Goal: Navigation & Orientation: Find specific page/section

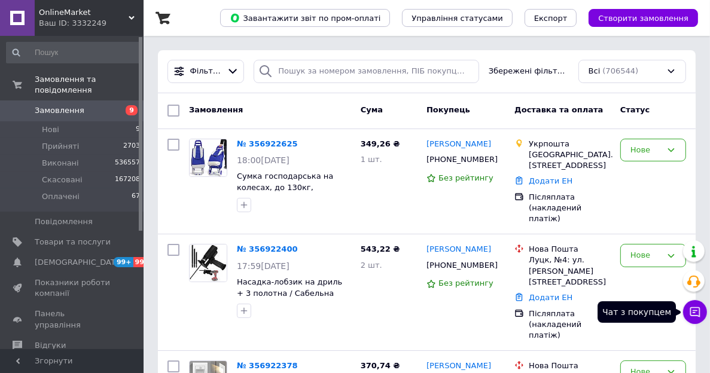
click at [694, 307] on icon at bounding box center [695, 312] width 12 height 12
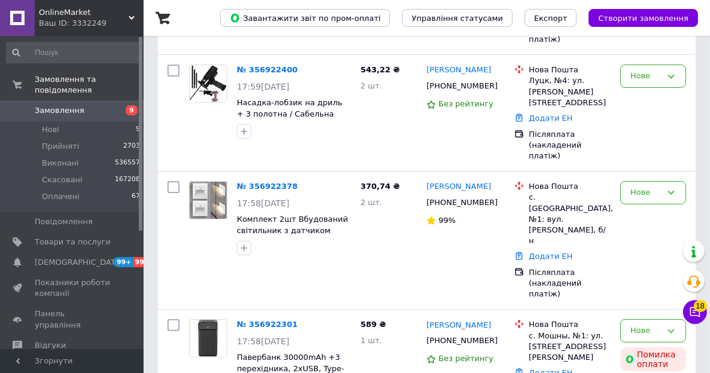
click at [691, 312] on icon at bounding box center [695, 312] width 10 height 10
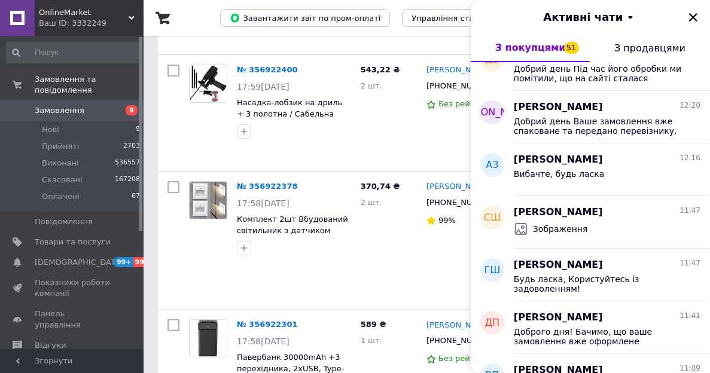
scroll to position [2453, 0]
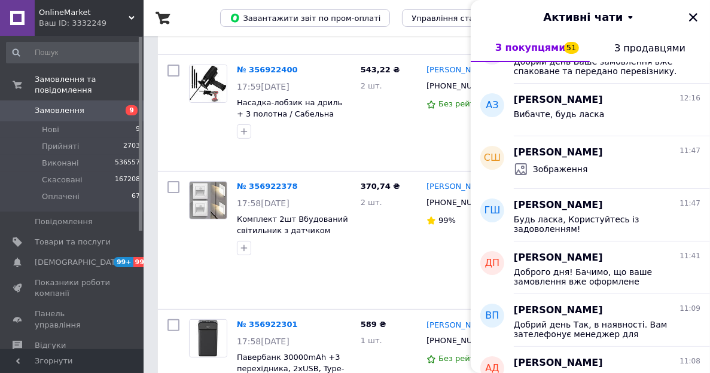
click at [110, 16] on span "OnlineMarket" at bounding box center [84, 12] width 90 height 11
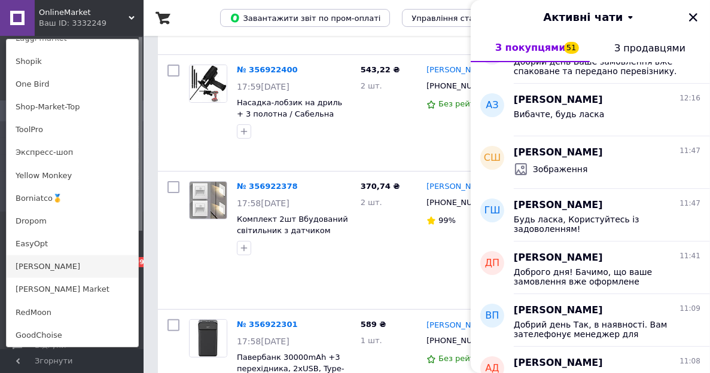
scroll to position [897, 0]
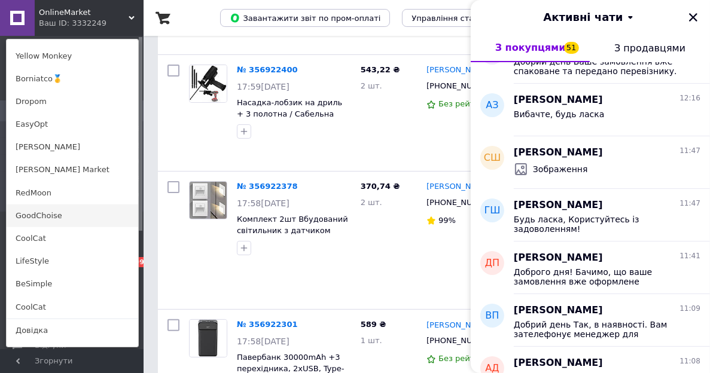
click at [45, 215] on link "GoodChoise" at bounding box center [73, 216] width 132 height 23
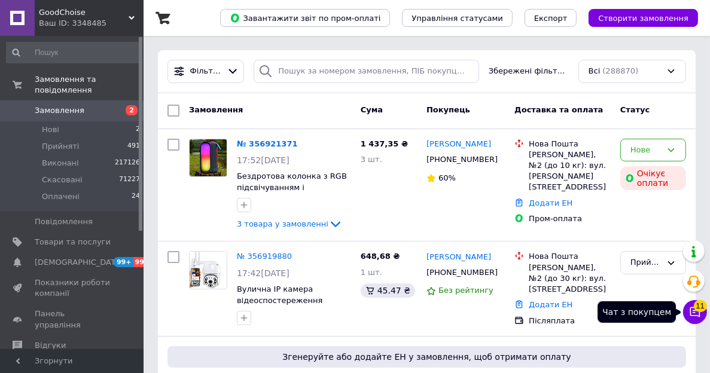
click at [694, 312] on icon at bounding box center [695, 312] width 10 height 10
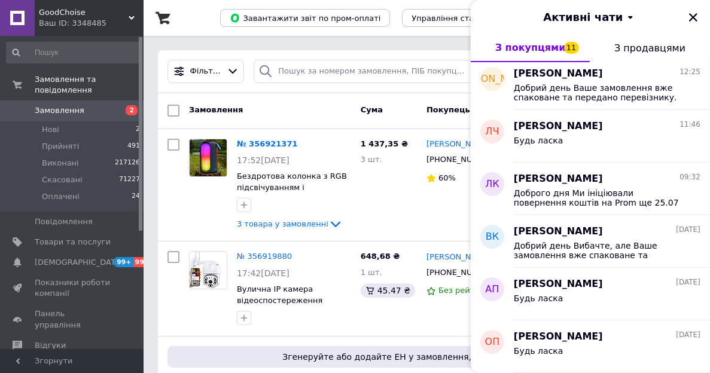
scroll to position [562, 0]
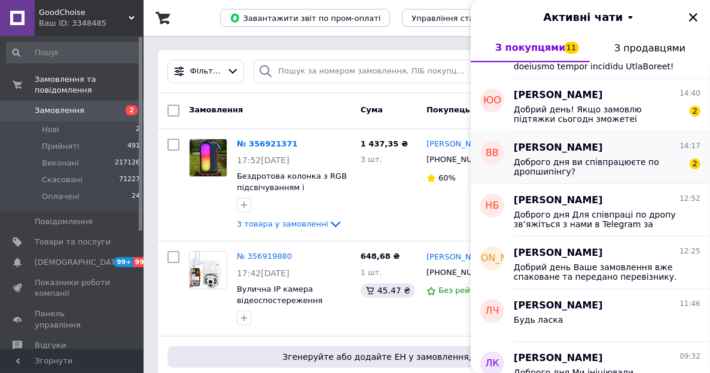
click at [572, 160] on span "Доброго дня ви співпрацюєте по дропшипінгу?" at bounding box center [599, 166] width 170 height 19
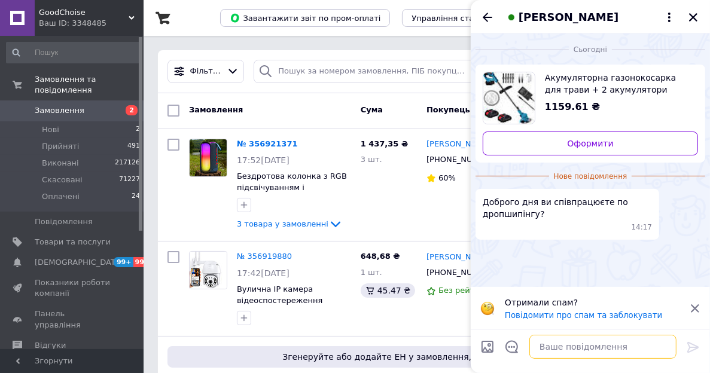
click at [550, 349] on textarea at bounding box center [602, 347] width 147 height 24
paste textarea ""Доброго дня Для співпраці по дропу зв’яжіться з нами в Telegram за номером 093…"
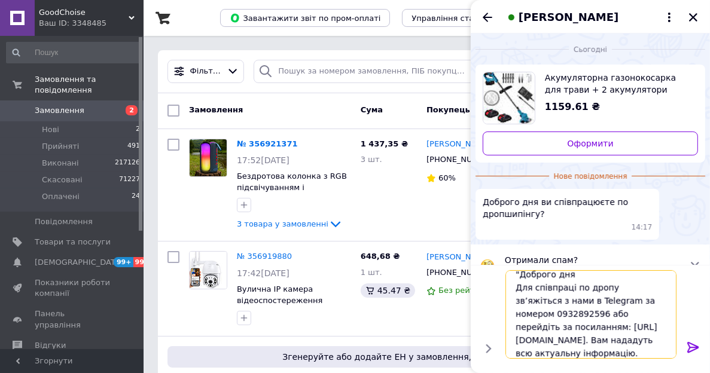
click at [519, 274] on textarea ""Доброго дня Для співпраці по дропу зв’яжіться з нами в Telegram за номером 093…" at bounding box center [590, 314] width 171 height 89
type textarea "Доброго дня Для співпраці по дропу зв’яжіться з нами в Telegram за номером 0932…"
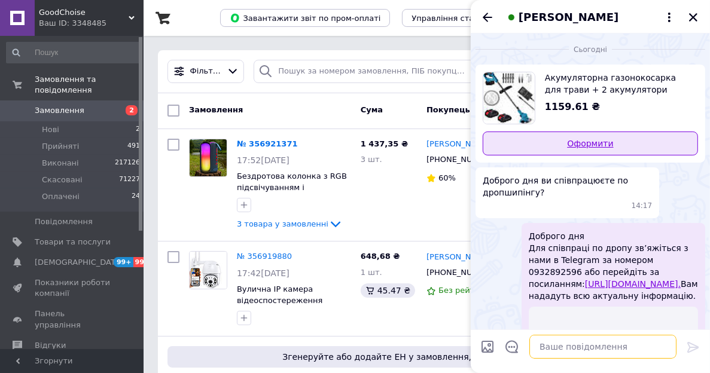
scroll to position [0, 0]
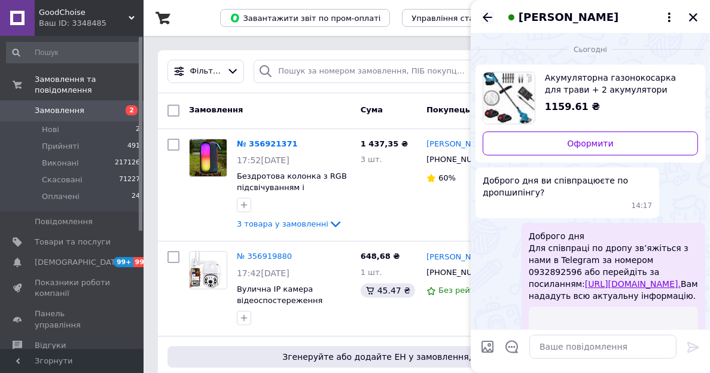
click at [491, 16] on icon "Назад" at bounding box center [487, 17] width 14 height 14
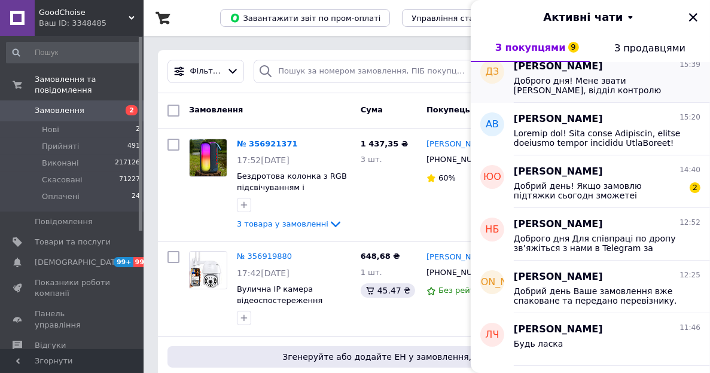
scroll to position [598, 0]
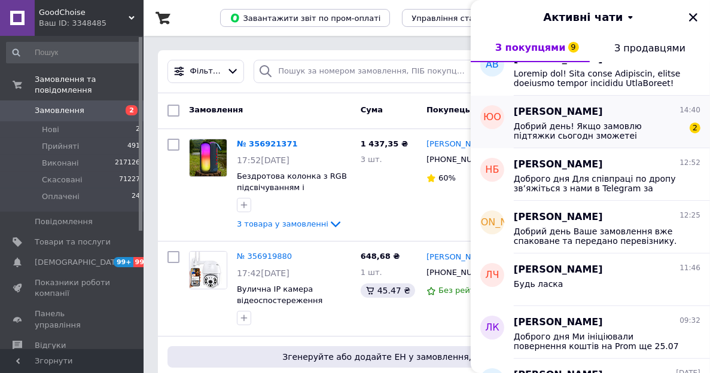
click at [578, 125] on span "Добрий день! Якщо замовлю підтяжки сьогодн зможетеі відправити?" at bounding box center [599, 130] width 170 height 19
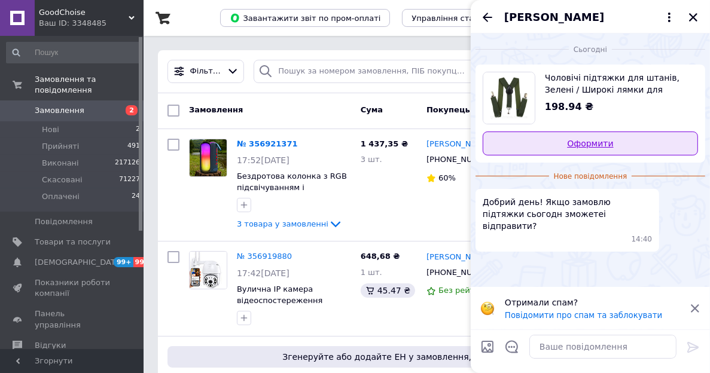
click at [570, 141] on link "Оформити" at bounding box center [590, 144] width 215 height 24
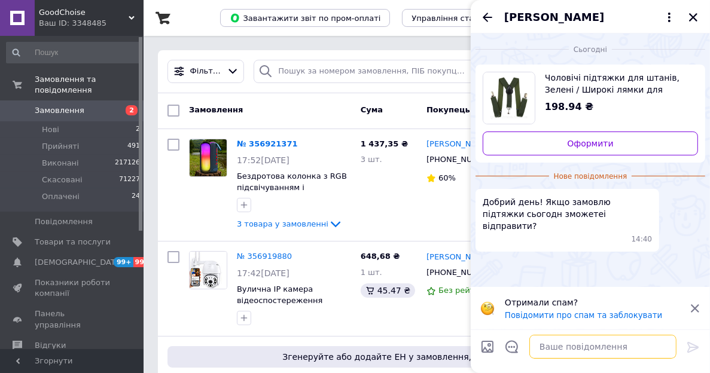
click at [589, 348] on textarea at bounding box center [602, 347] width 147 height 24
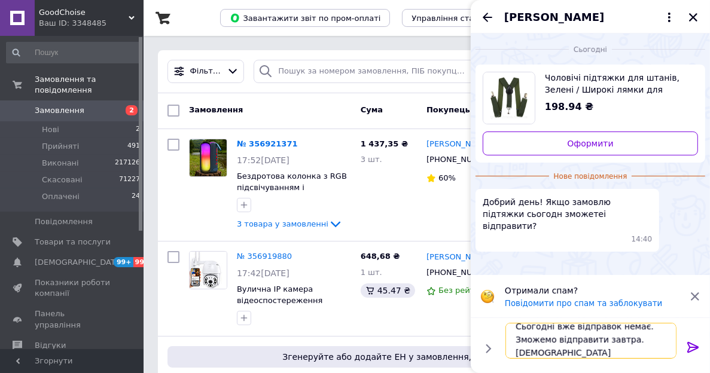
scroll to position [14, 0]
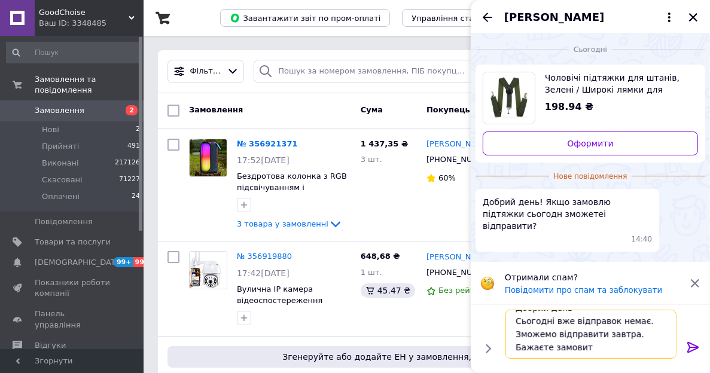
type textarea "Добрий день Сьогодні вже відправок немає. Зможемо відправити завтра. Бажаєте за…"
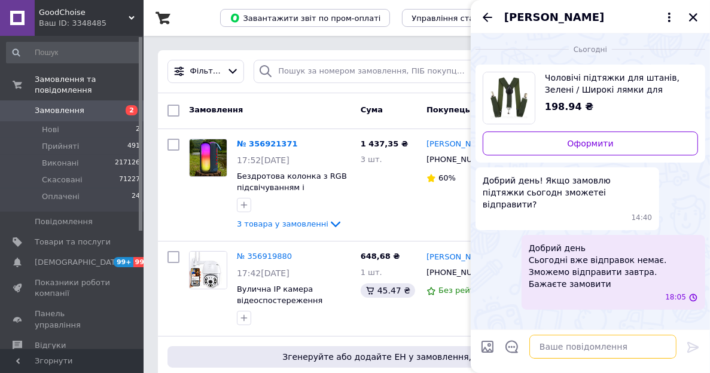
scroll to position [0, 0]
click at [588, 293] on div "18:05" at bounding box center [616, 298] width 165 height 10
click at [610, 317] on button "Редагувати" at bounding box center [634, 329] width 144 height 24
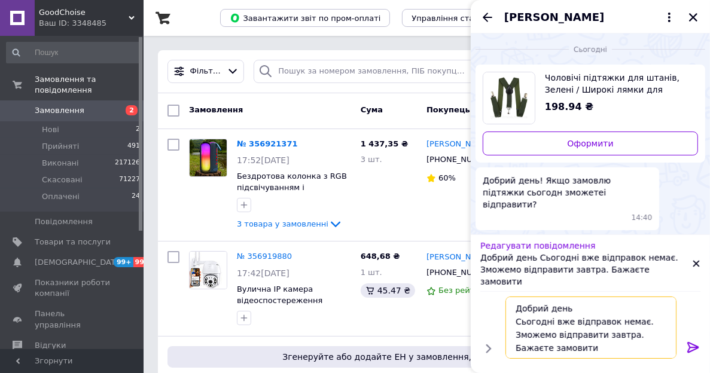
click at [613, 354] on textarea "Добрий день Сьогодні вже відправок немає. Зможемо відправити завтра. Бажаєте за…" at bounding box center [590, 328] width 171 height 62
type textarea "Добрий день Сьогодні вже відправок немає. Зможемо відправити завтра. Бажаєте за…"
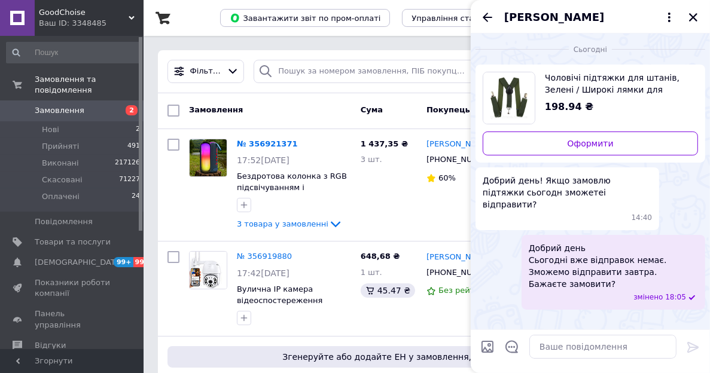
click at [479, 16] on div "Юлия Остроухова" at bounding box center [590, 16] width 239 height 33
click at [486, 17] on icon "Назад" at bounding box center [488, 17] width 10 height 9
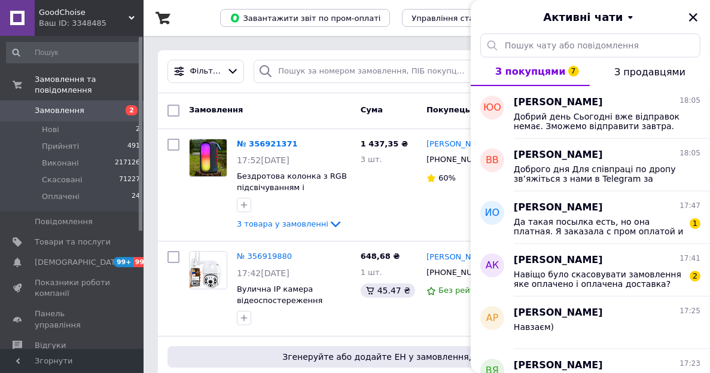
click at [80, 20] on div "Ваш ID: 3348485" at bounding box center [91, 23] width 105 height 11
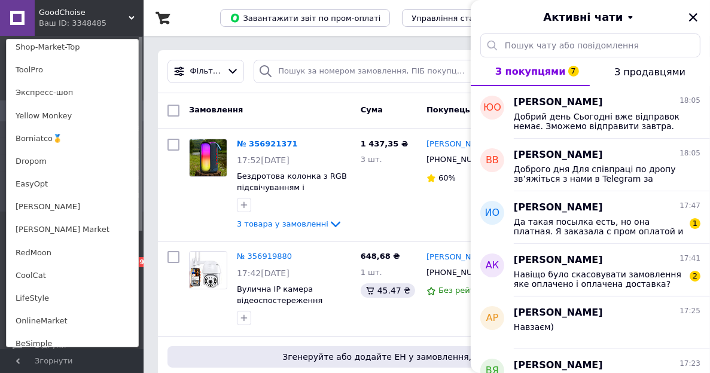
scroll to position [915, 0]
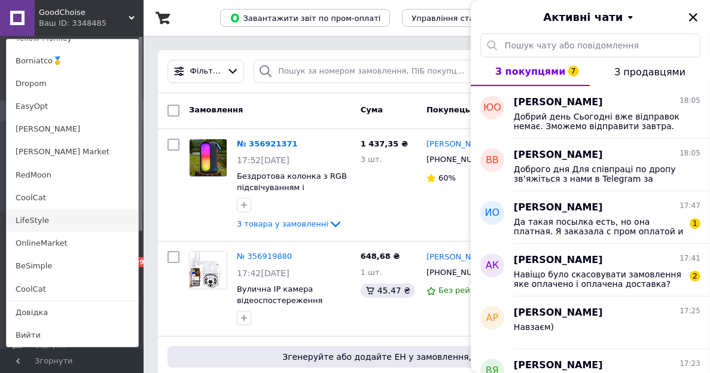
click at [53, 211] on link "LifeStyle" at bounding box center [73, 220] width 132 height 23
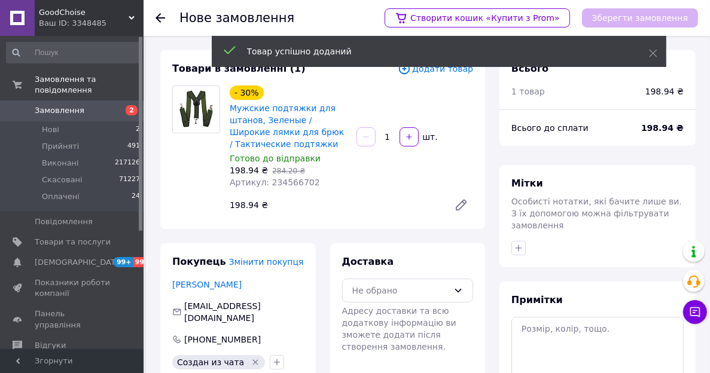
click at [284, 184] on span "Артикул: 234566702" at bounding box center [275, 183] width 90 height 10
copy span "234566702"
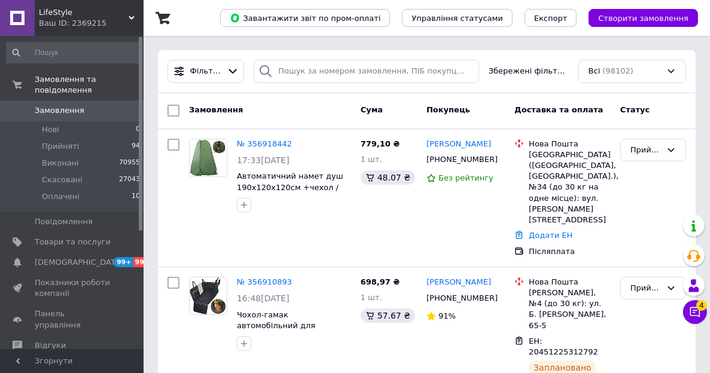
click at [697, 308] on span "4" at bounding box center [701, 303] width 11 height 11
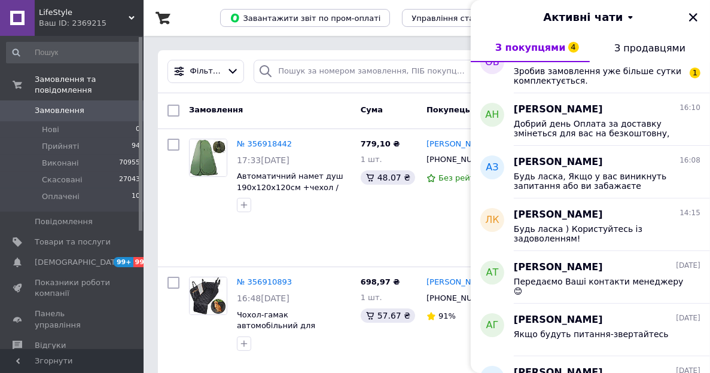
scroll to position [299, 0]
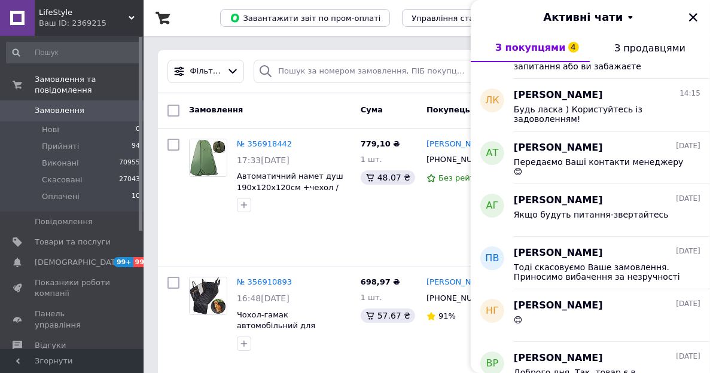
click at [63, 18] on div "Ваш ID: 2369215" at bounding box center [91, 23] width 105 height 11
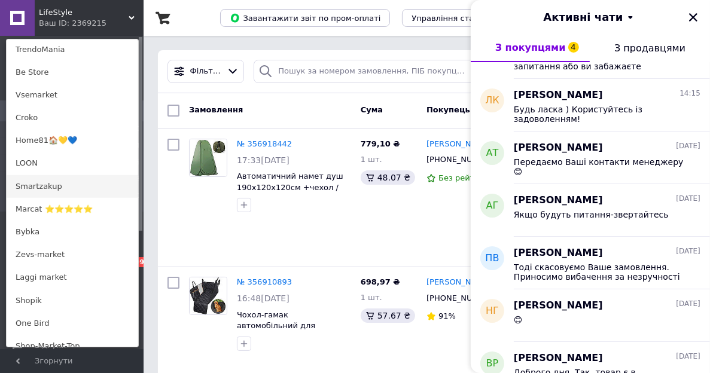
scroll to position [598, 0]
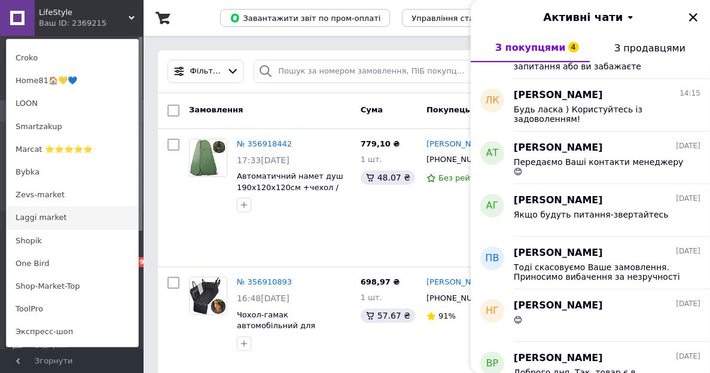
click at [41, 218] on link "Laggi market" at bounding box center [73, 217] width 132 height 23
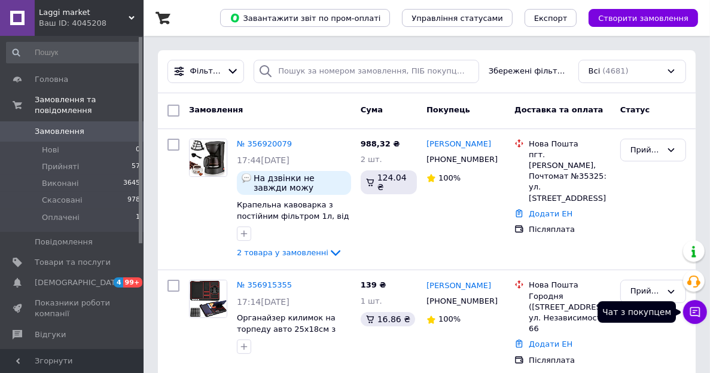
click at [693, 317] on icon at bounding box center [695, 312] width 12 height 12
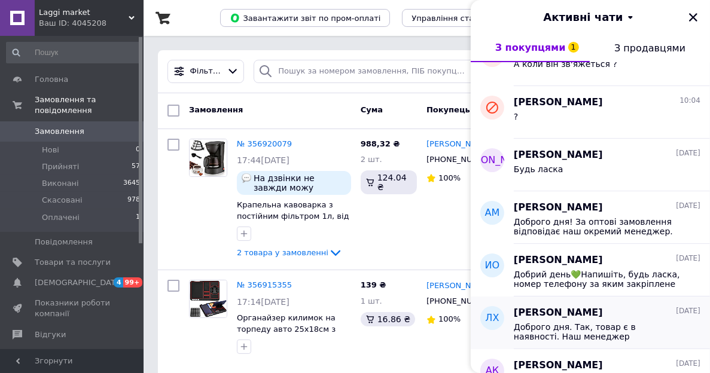
scroll to position [419, 0]
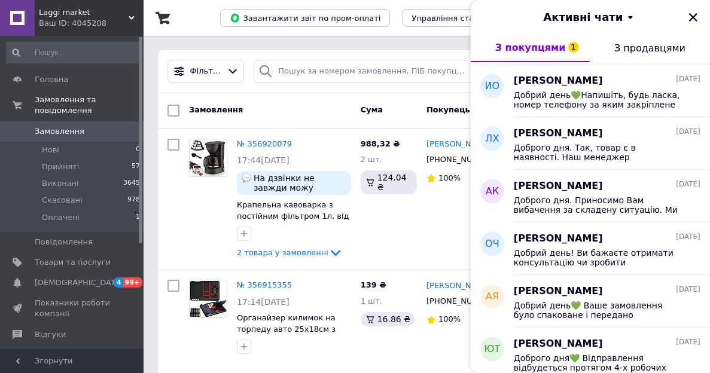
click at [75, 24] on div "Ваш ID: 4045208" at bounding box center [91, 23] width 105 height 11
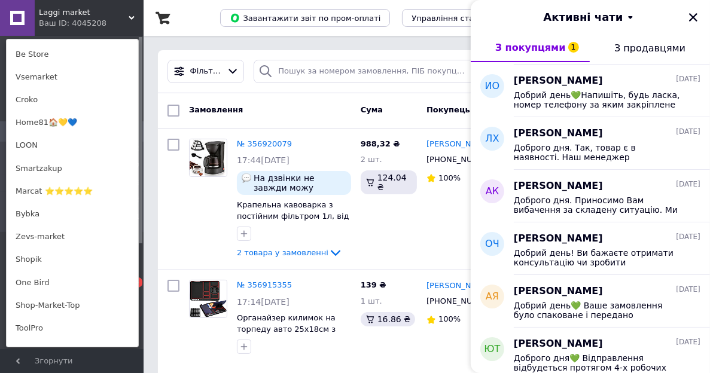
scroll to position [497, 0]
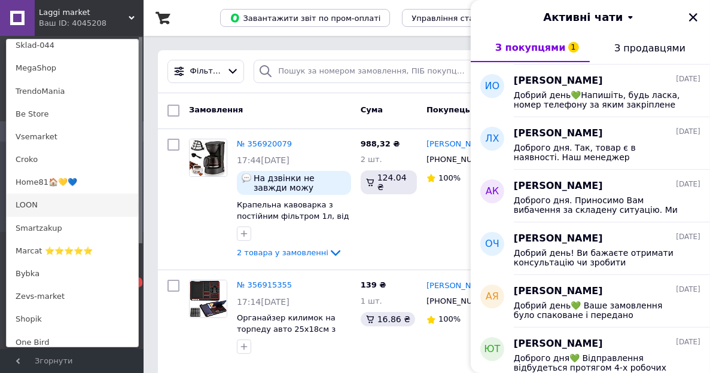
click at [56, 200] on link "LOON" at bounding box center [73, 205] width 132 height 23
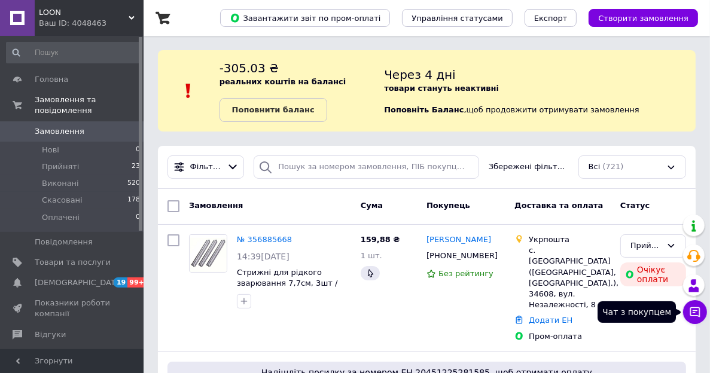
click at [693, 315] on icon at bounding box center [695, 312] width 10 height 10
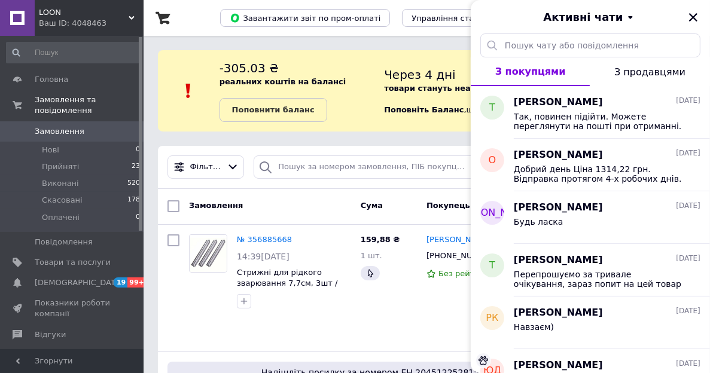
click at [82, 12] on span "LOON" at bounding box center [84, 12] width 90 height 11
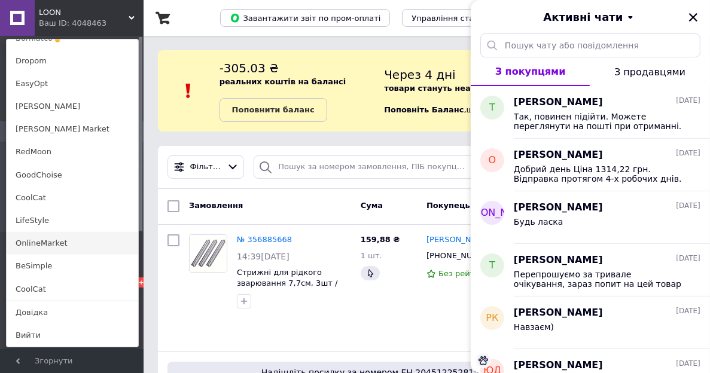
scroll to position [60, 0]
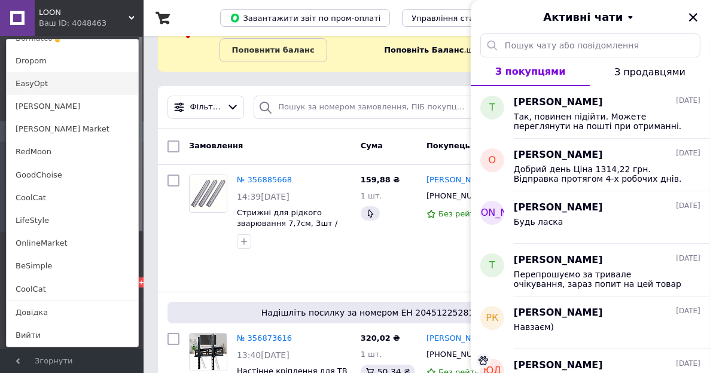
click at [59, 86] on link "EasyOpt" at bounding box center [73, 83] width 132 height 23
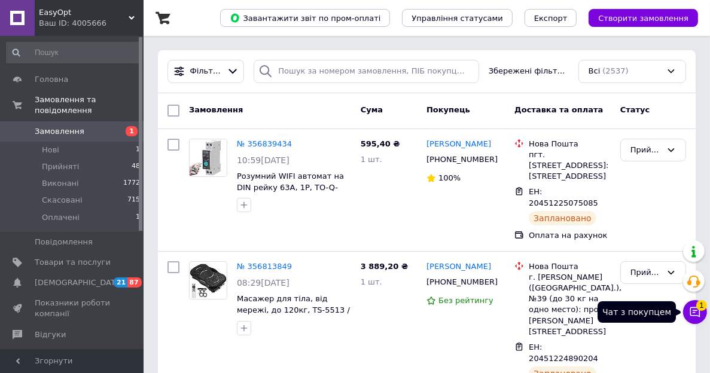
click at [697, 306] on span "1" at bounding box center [701, 303] width 11 height 11
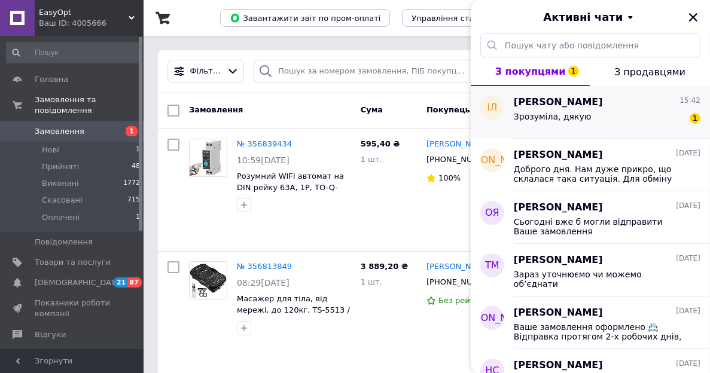
click at [529, 115] on span "Зрозуміла, дякую" at bounding box center [553, 117] width 78 height 10
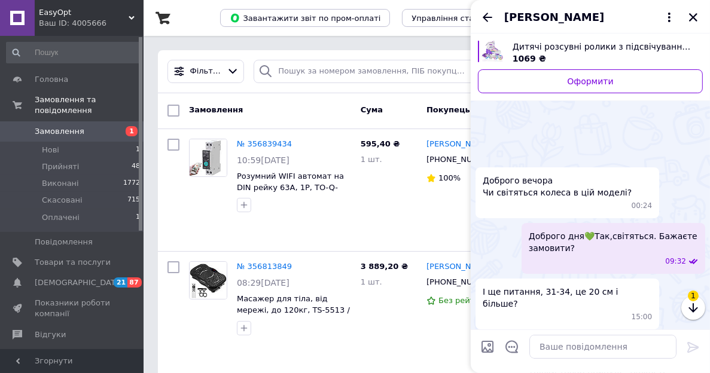
scroll to position [470, 0]
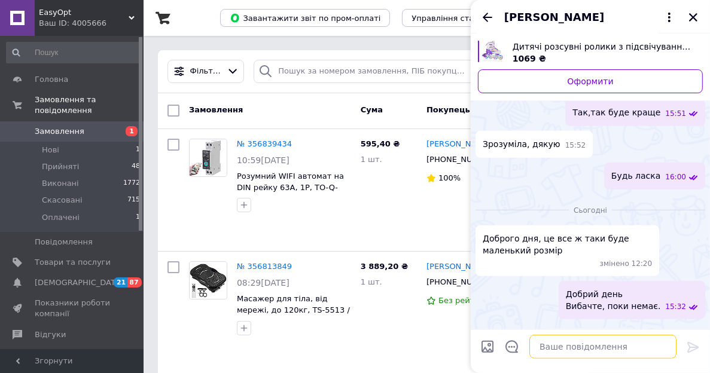
click at [598, 346] on textarea at bounding box center [602, 347] width 147 height 24
type textarea "Будь ласка"
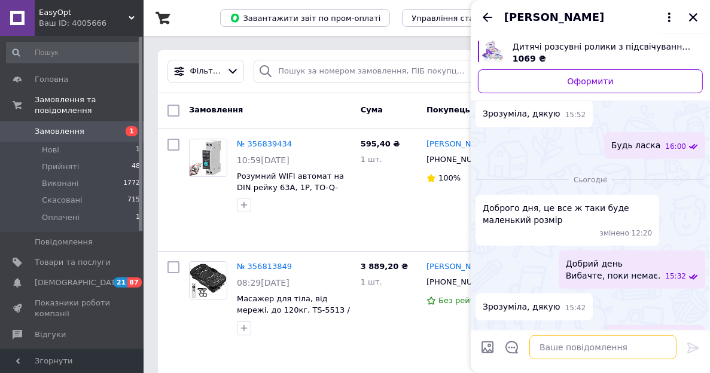
scroll to position [450, 0]
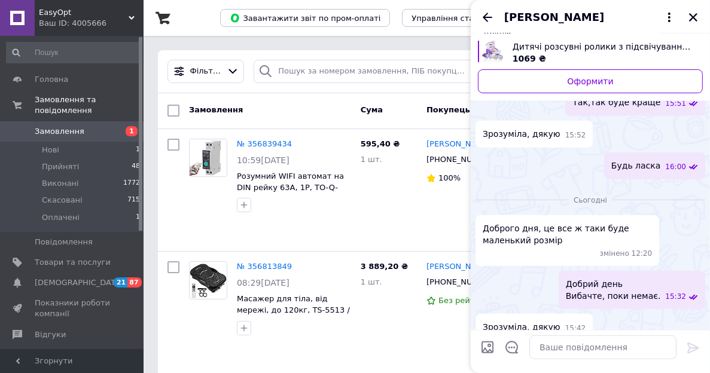
drag, startPoint x: 487, startPoint y: 15, endPoint x: 366, endPoint y: 54, distance: 126.9
click at [487, 15] on icon "Назад" at bounding box center [487, 17] width 14 height 14
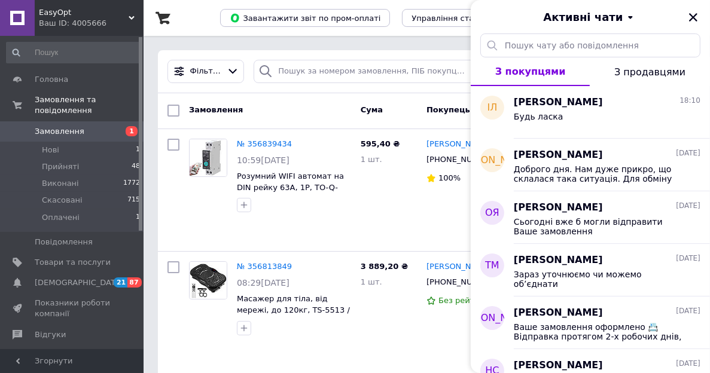
click at [123, 24] on div "Ваш ID: 4005666" at bounding box center [91, 23] width 105 height 11
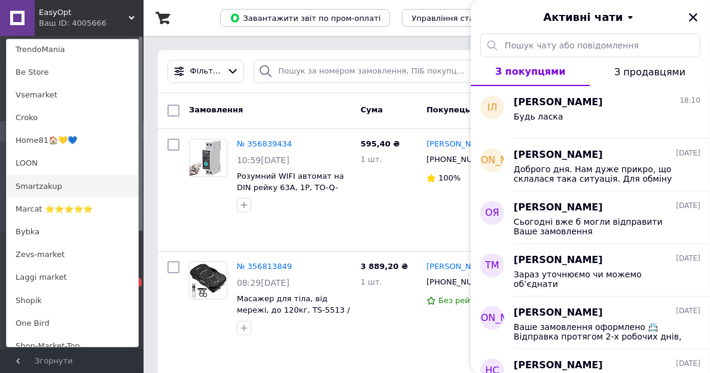
scroll to position [598, 0]
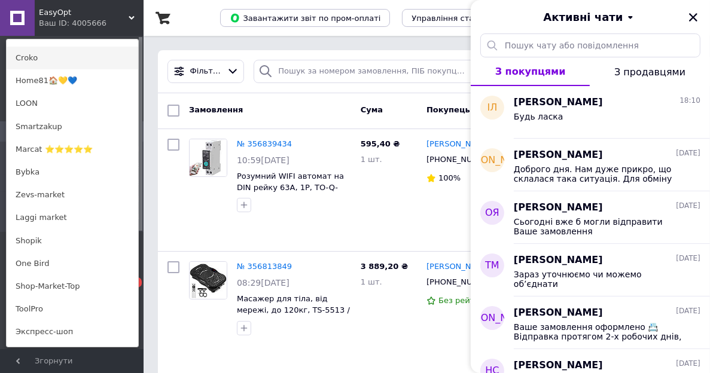
click at [31, 47] on link "Croko" at bounding box center [73, 58] width 132 height 23
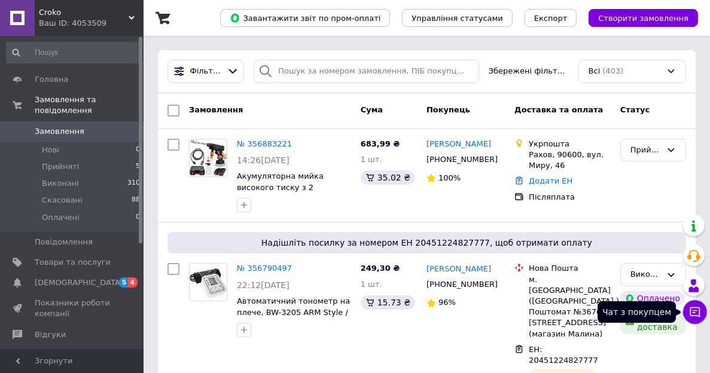
click at [703, 306] on button "Чат з покупцем" at bounding box center [695, 312] width 24 height 24
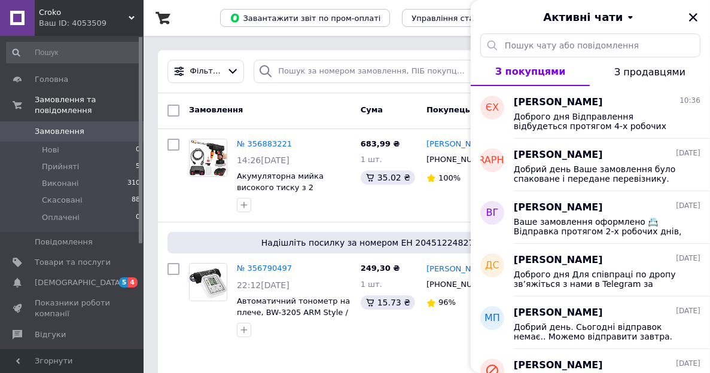
click at [86, 25] on div "Ваш ID: 4053509" at bounding box center [91, 23] width 105 height 11
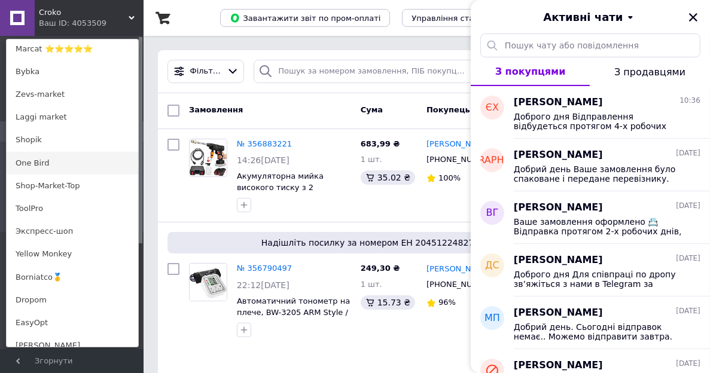
scroll to position [497, 0]
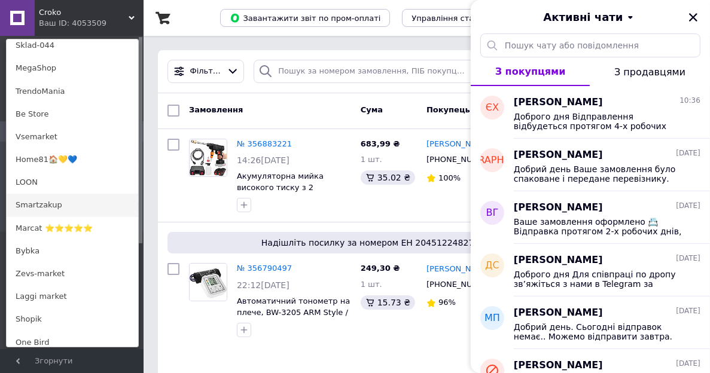
click at [43, 209] on link "Smartzakup" at bounding box center [73, 205] width 132 height 23
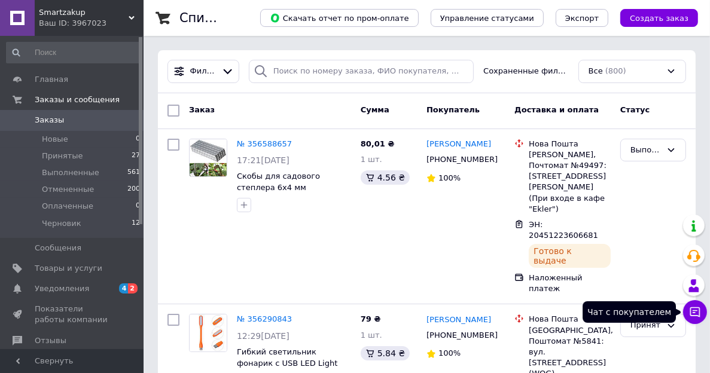
click at [693, 308] on icon at bounding box center [695, 312] width 12 height 12
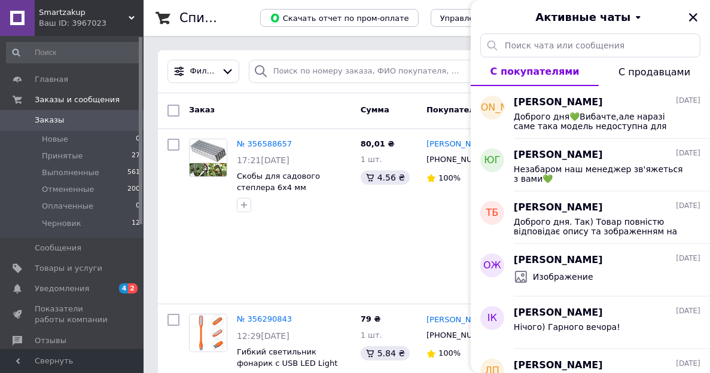
click at [59, 14] on span "Smartzakup" at bounding box center [84, 12] width 90 height 11
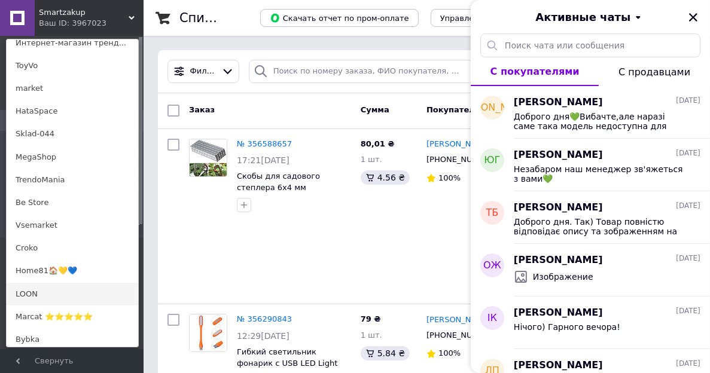
scroll to position [538, 0]
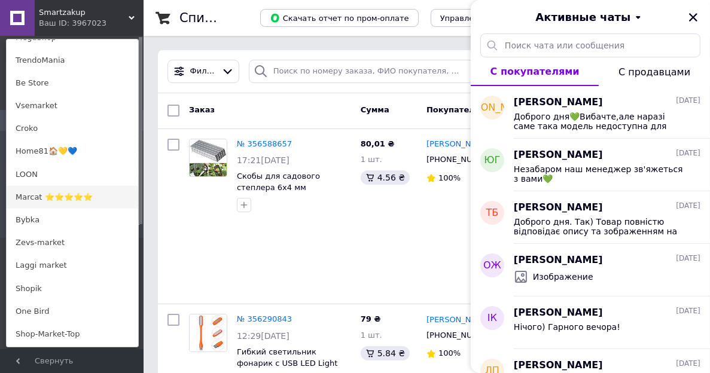
click at [45, 186] on link "Marcat ⭐⭐⭐⭐⭐" at bounding box center [73, 197] width 132 height 23
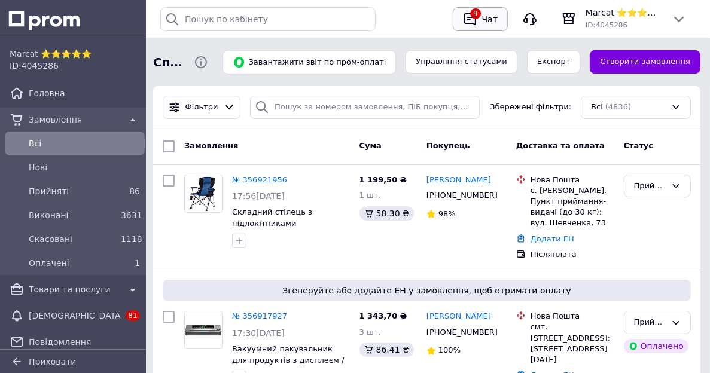
click at [484, 13] on div "Чат" at bounding box center [490, 19] width 20 height 18
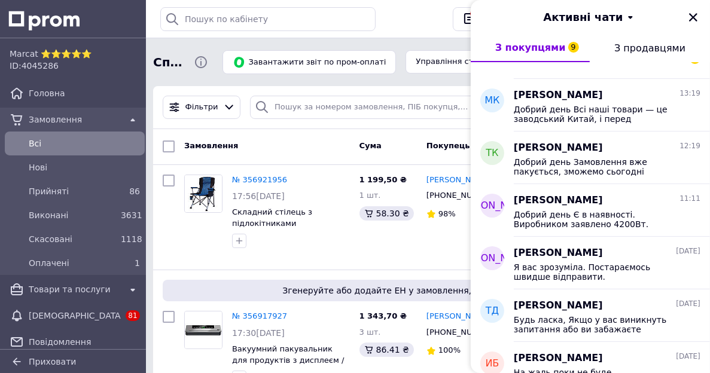
scroll to position [419, 0]
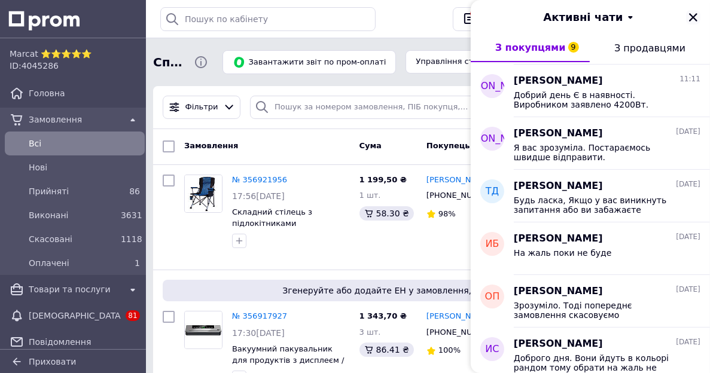
click at [690, 19] on icon "Закрити" at bounding box center [693, 17] width 8 height 8
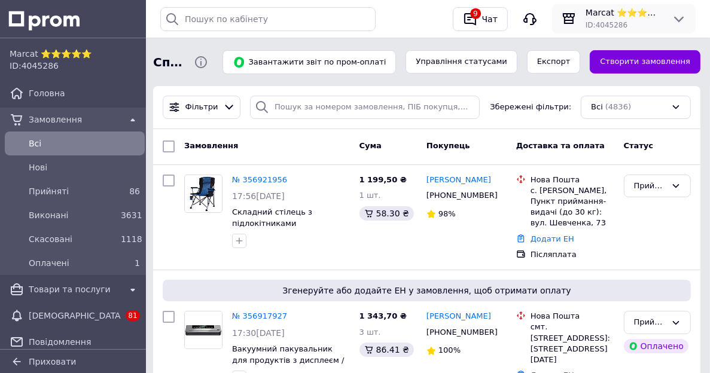
click at [630, 19] on div "ID: 4045286" at bounding box center [624, 25] width 77 height 12
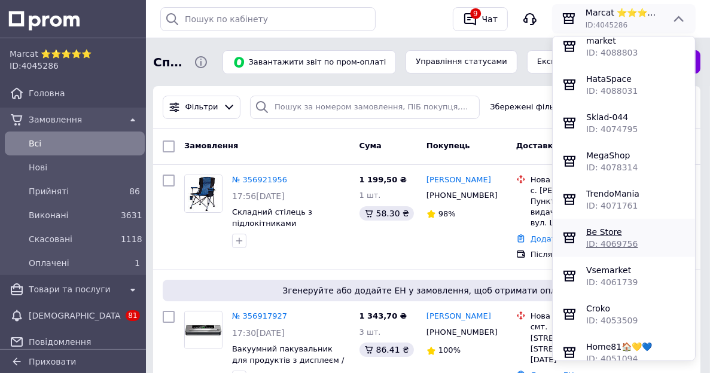
scroll to position [778, 0]
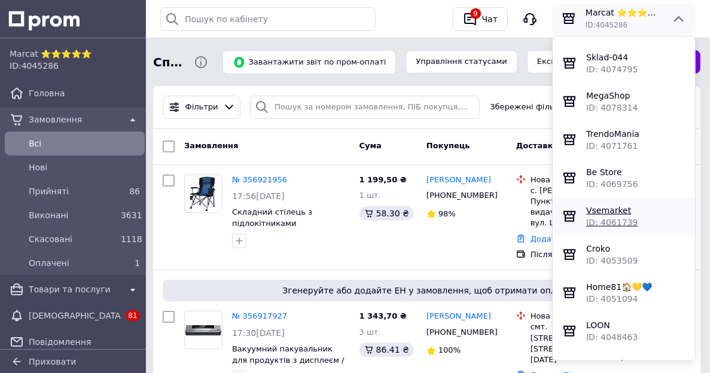
click at [598, 215] on span "Vsemarket" at bounding box center [608, 211] width 45 height 10
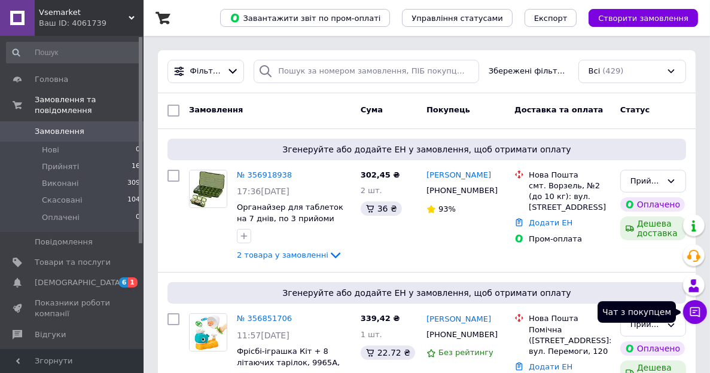
click at [697, 309] on icon at bounding box center [695, 312] width 12 height 12
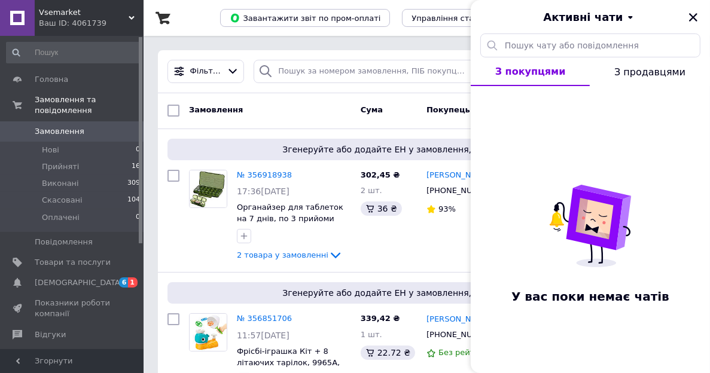
click at [65, 12] on span "Vsemarket" at bounding box center [84, 12] width 90 height 11
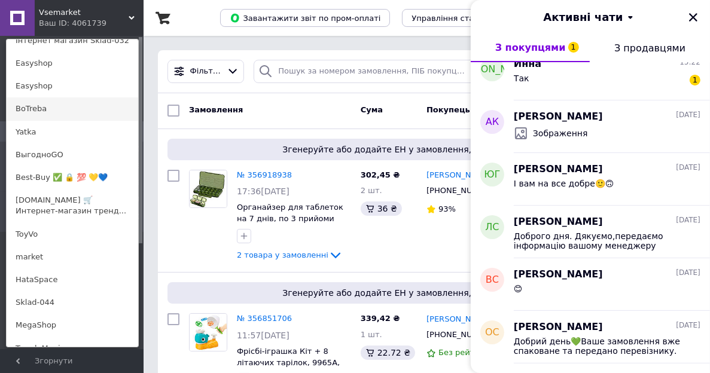
scroll to position [359, 0]
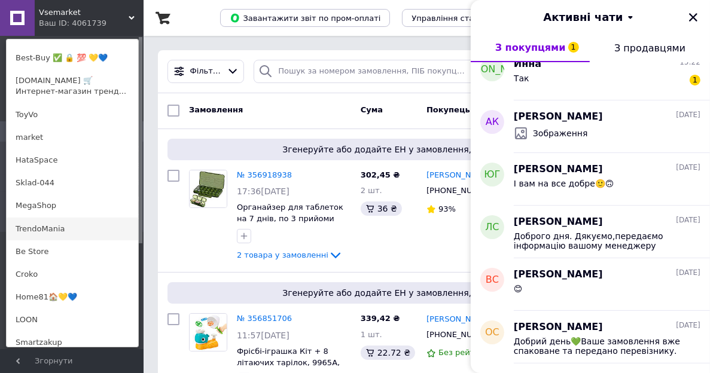
click at [64, 223] on link "TrendoMania" at bounding box center [73, 229] width 132 height 23
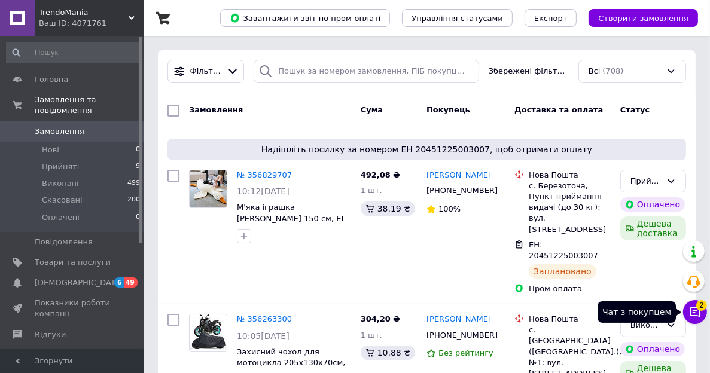
click at [694, 306] on button "Чат з покупцем 2" at bounding box center [695, 312] width 24 height 24
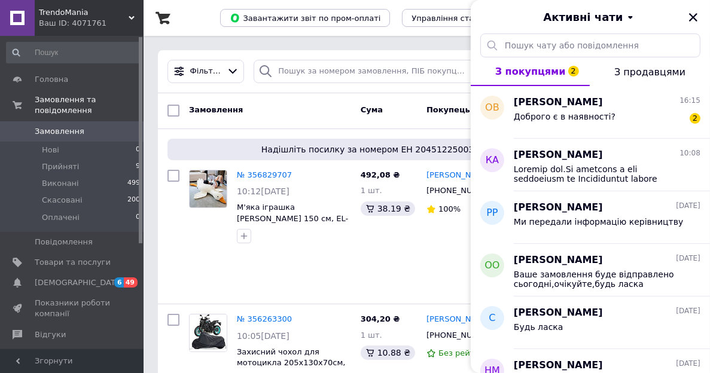
click at [100, 14] on span "TrendoMania" at bounding box center [84, 12] width 90 height 11
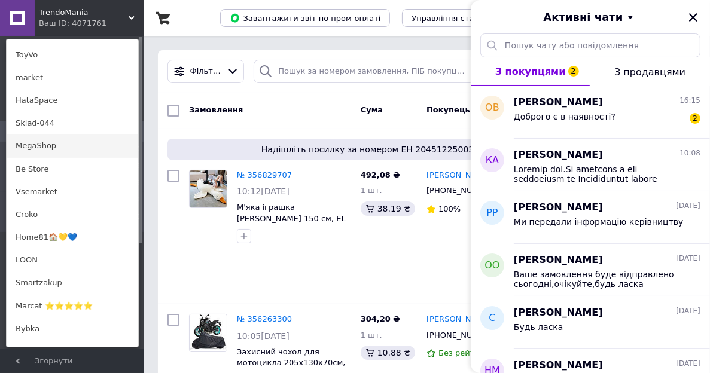
scroll to position [299, 0]
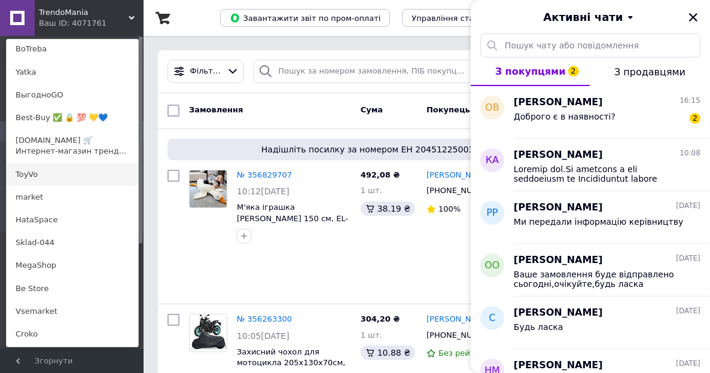
click at [56, 174] on link "ToyVo" at bounding box center [73, 174] width 132 height 23
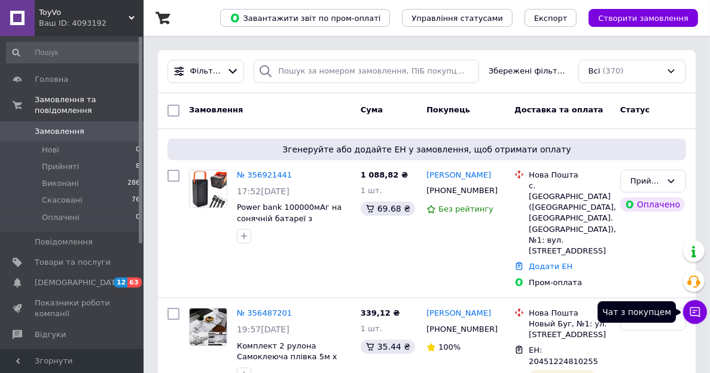
click at [690, 314] on icon at bounding box center [695, 312] width 12 height 12
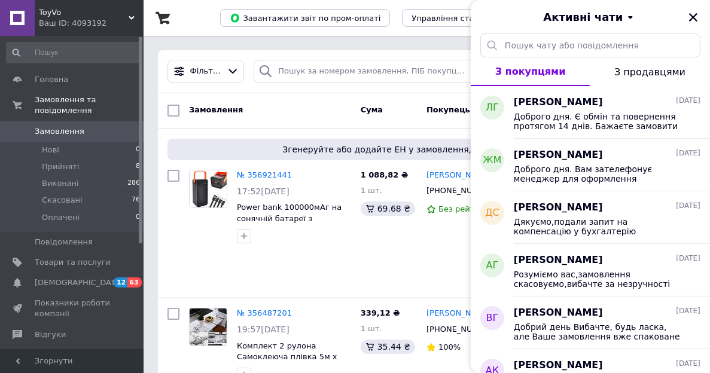
click at [102, 21] on div "Ваш ID: 4093192" at bounding box center [91, 23] width 105 height 11
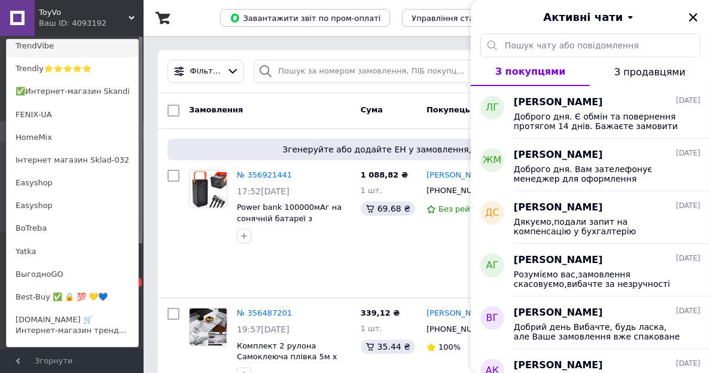
scroll to position [179, 0]
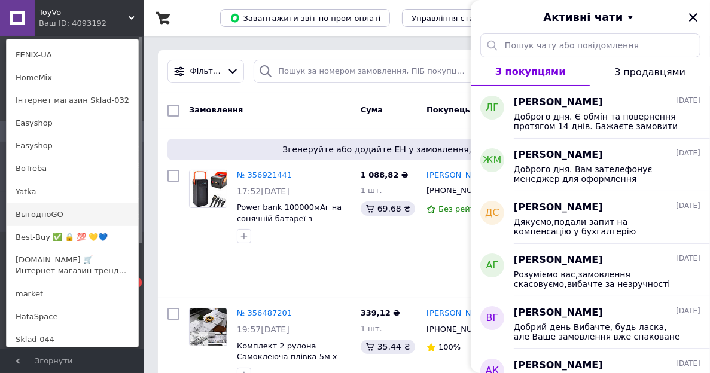
click at [61, 209] on link "ВыгодноGO" at bounding box center [73, 214] width 132 height 23
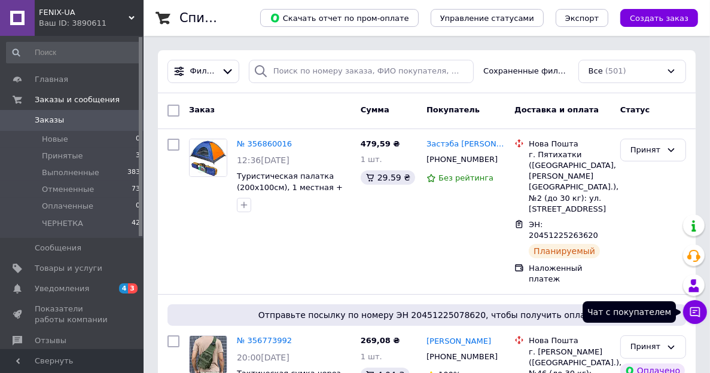
click at [692, 311] on icon at bounding box center [695, 312] width 12 height 12
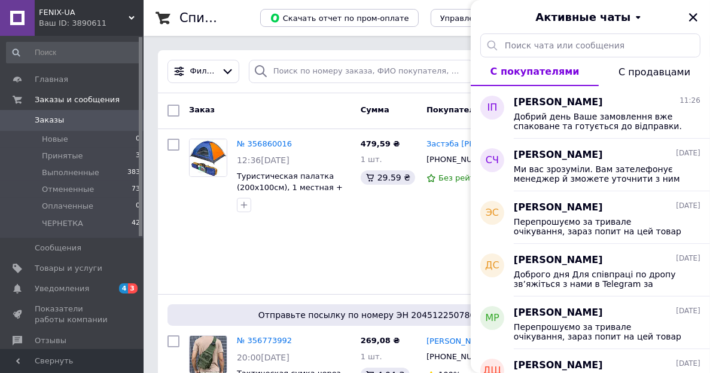
click at [71, 8] on span "FENIX-UA" at bounding box center [84, 12] width 90 height 11
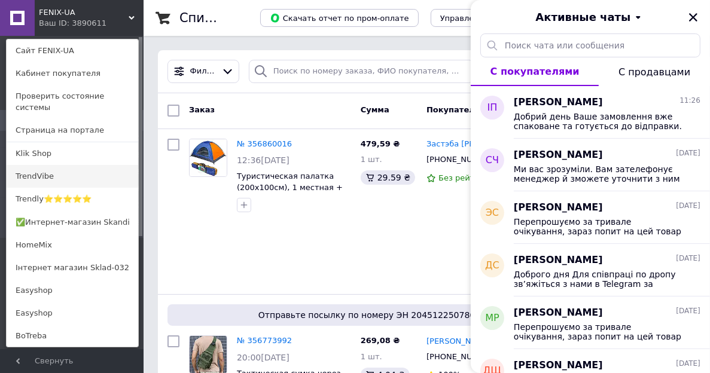
click at [58, 165] on link "TrendVibe" at bounding box center [73, 176] width 132 height 23
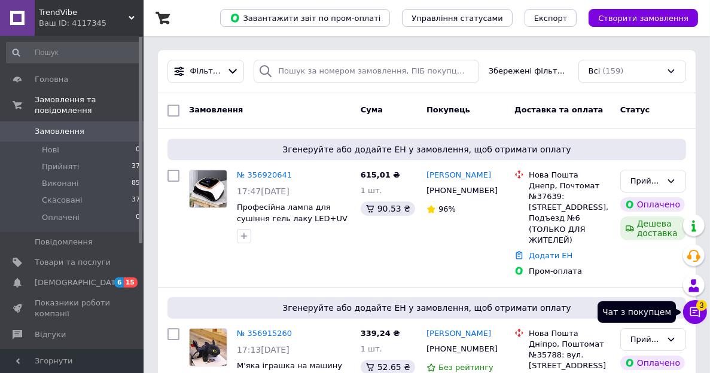
click at [699, 316] on icon at bounding box center [695, 312] width 10 height 10
